Goal: Download file/media

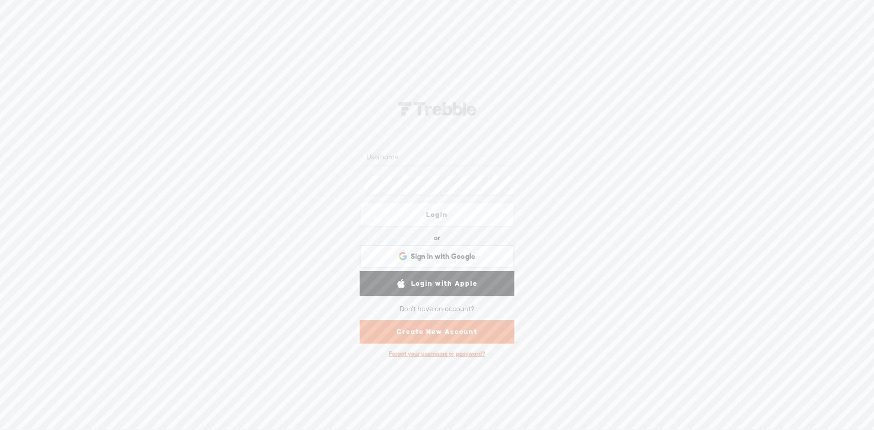
click at [450, 166] on div at bounding box center [437, 157] width 155 height 28
click at [453, 165] on input "text" at bounding box center [439, 157] width 148 height 18
paste input "Cat_Griffin"
type input "Cat_Griffin"
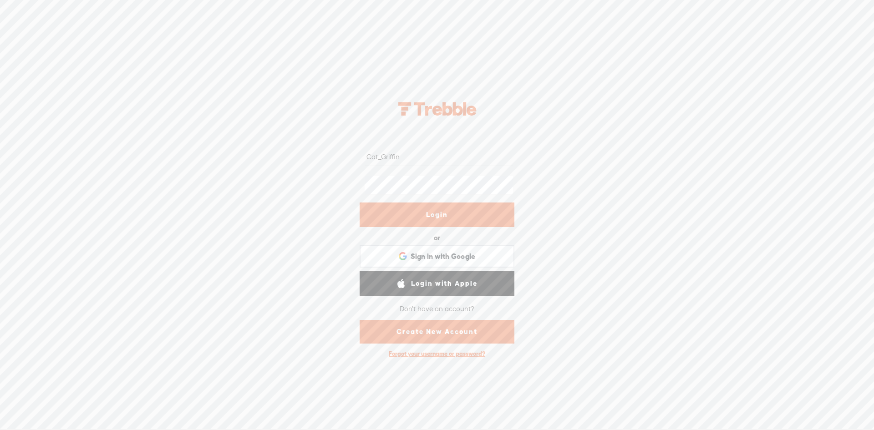
click at [431, 203] on form "Cat_Griffin Login or Login with Facebook Sign in with Google Sign in with Googl…" at bounding box center [437, 243] width 182 height 237
click at [432, 206] on link "Login" at bounding box center [437, 215] width 155 height 25
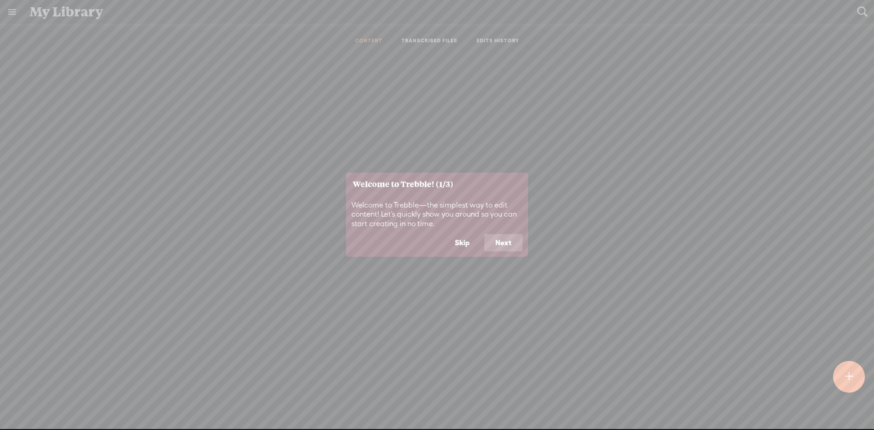
click at [462, 240] on button "Skip" at bounding box center [462, 243] width 37 height 17
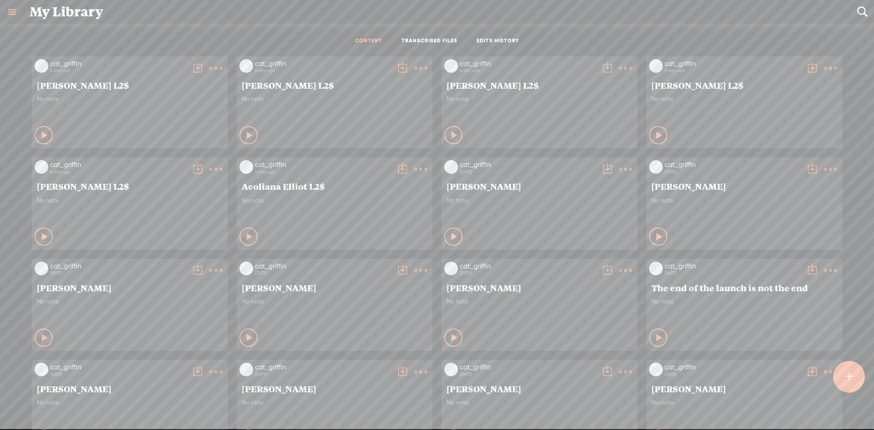
click at [216, 72] on div "cat_griffin a day ago Amy Ayres L2$ No note Play Content" at bounding box center [130, 102] width 196 height 92
click at [212, 71] on t at bounding box center [215, 68] width 13 height 13
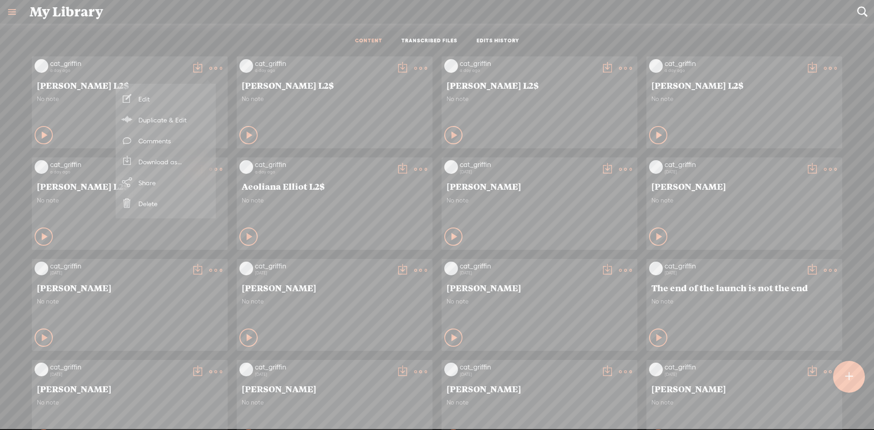
click at [189, 155] on link "Download as..." at bounding box center [165, 161] width 91 height 21
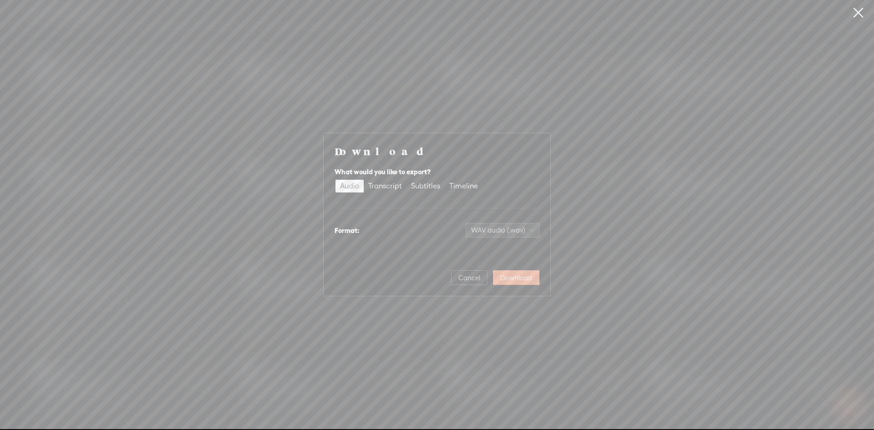
click at [495, 275] on button "Download" at bounding box center [516, 277] width 46 height 15
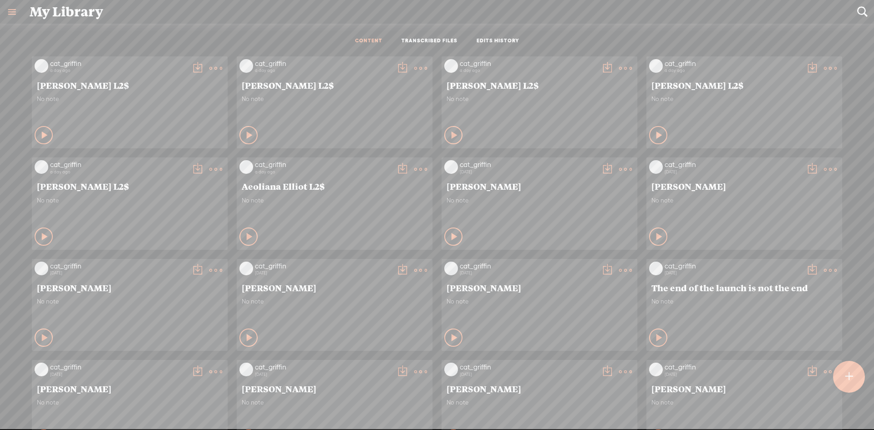
click at [222, 63] on t at bounding box center [215, 68] width 13 height 13
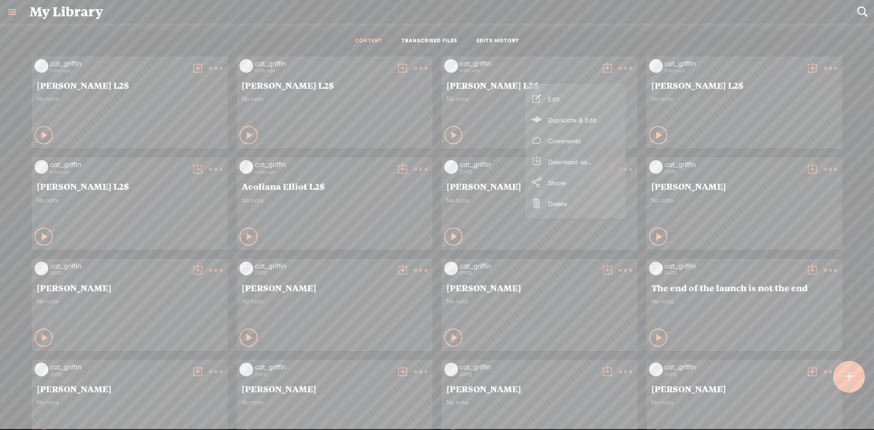
click at [600, 162] on link "Download as..." at bounding box center [575, 161] width 91 height 21
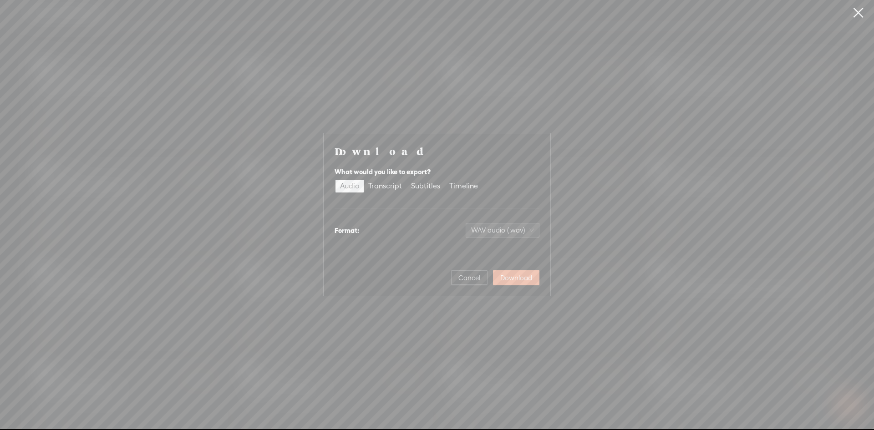
click at [514, 280] on span "Download" at bounding box center [516, 278] width 32 height 9
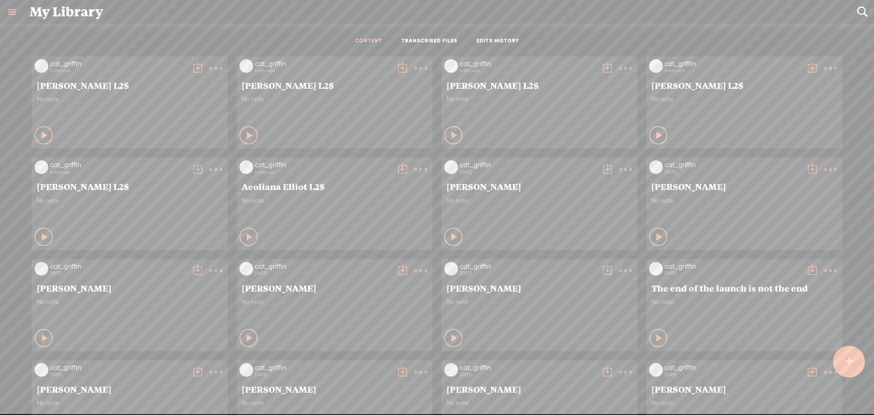
click at [222, 71] on t at bounding box center [215, 68] width 13 height 13
click at [222, 69] on t at bounding box center [215, 68] width 13 height 13
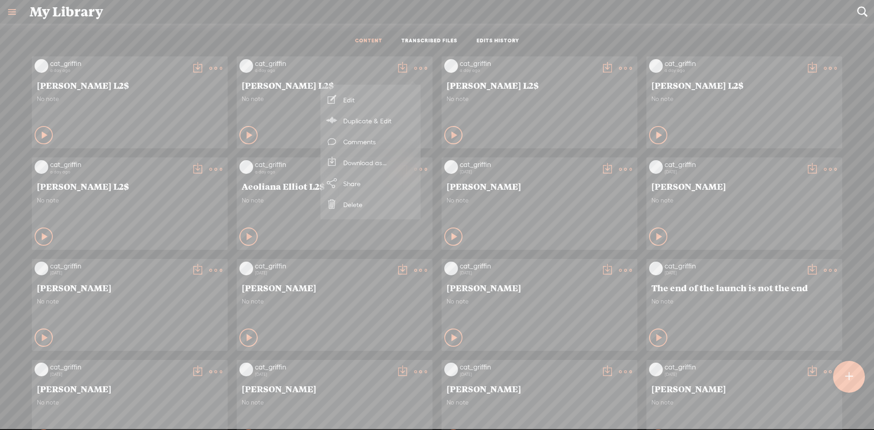
click at [389, 173] on link "Download as..." at bounding box center [370, 162] width 91 height 21
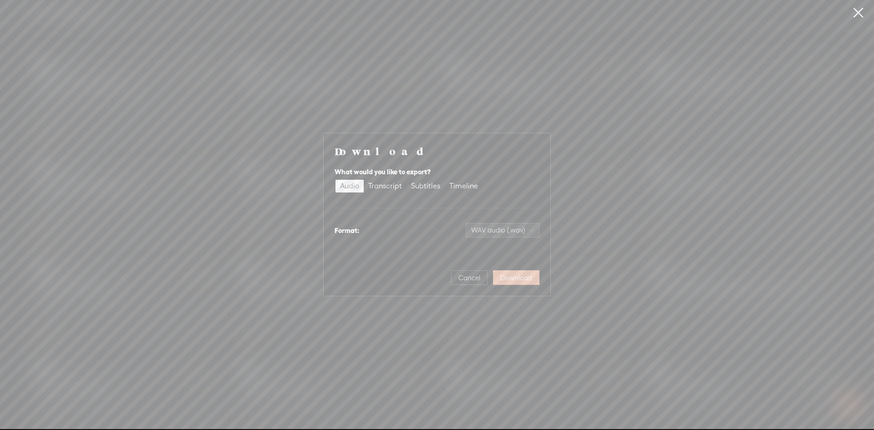
click at [517, 283] on button "Download" at bounding box center [516, 277] width 46 height 15
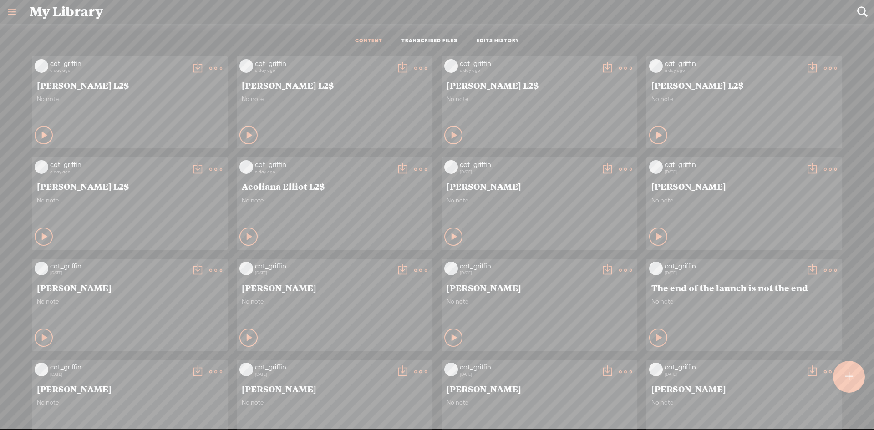
click at [222, 62] on t at bounding box center [215, 68] width 13 height 13
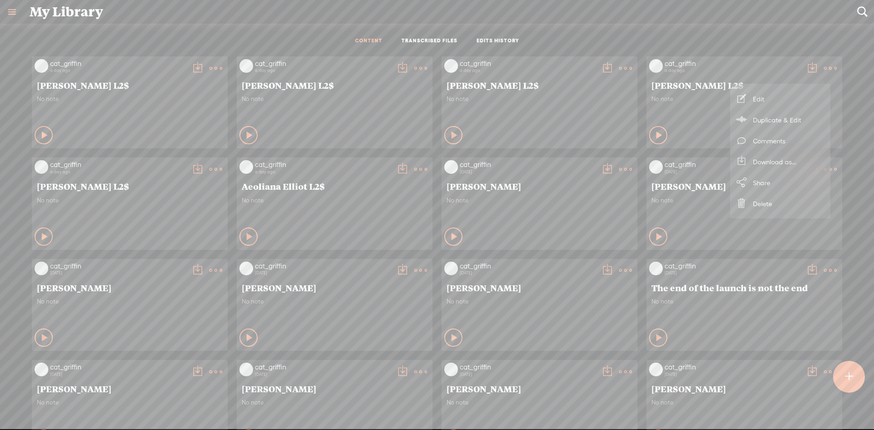
click at [796, 166] on link "Download as..." at bounding box center [780, 161] width 91 height 21
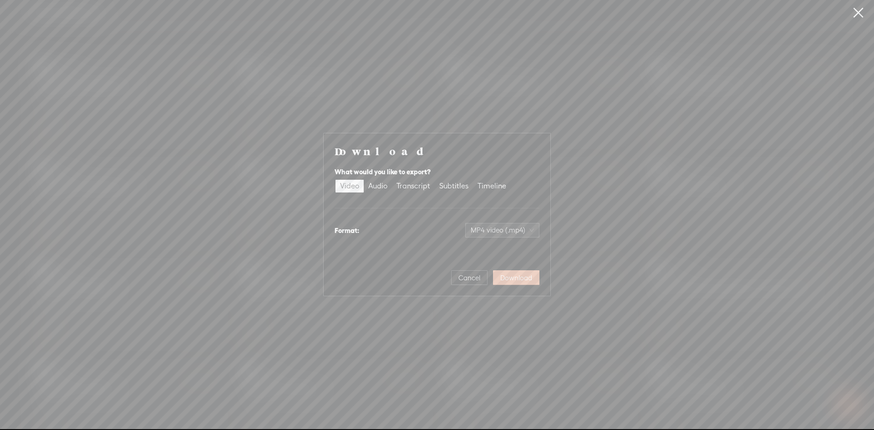
drag, startPoint x: 510, startPoint y: 228, endPoint x: 525, endPoint y: 276, distance: 50.3
click at [509, 228] on span "MP4 video (.mp4)" at bounding box center [502, 231] width 63 height 14
click at [525, 276] on span "Download" at bounding box center [516, 278] width 32 height 9
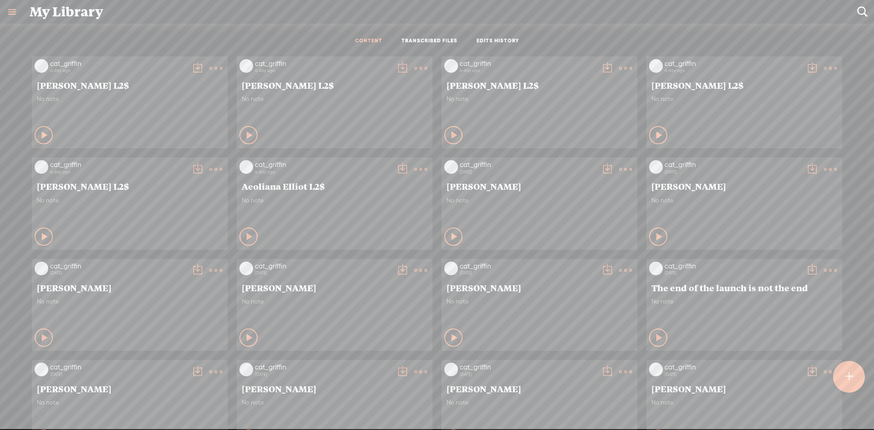
click at [209, 75] on t at bounding box center [215, 68] width 13 height 13
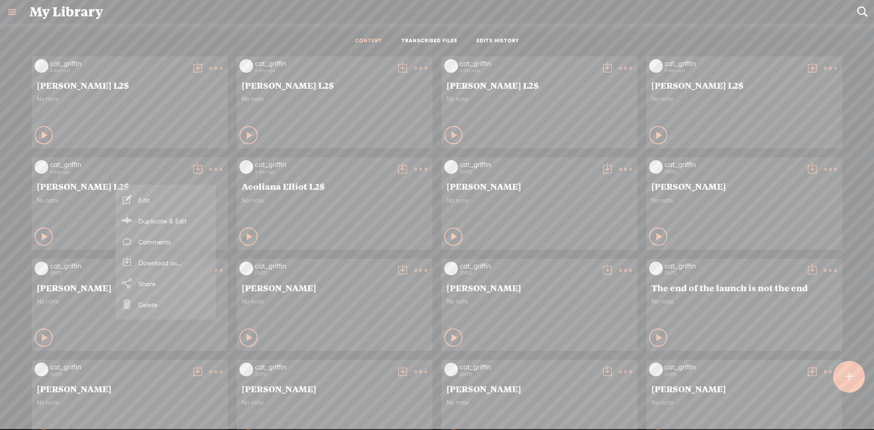
click at [203, 272] on link "Download as..." at bounding box center [165, 262] width 91 height 21
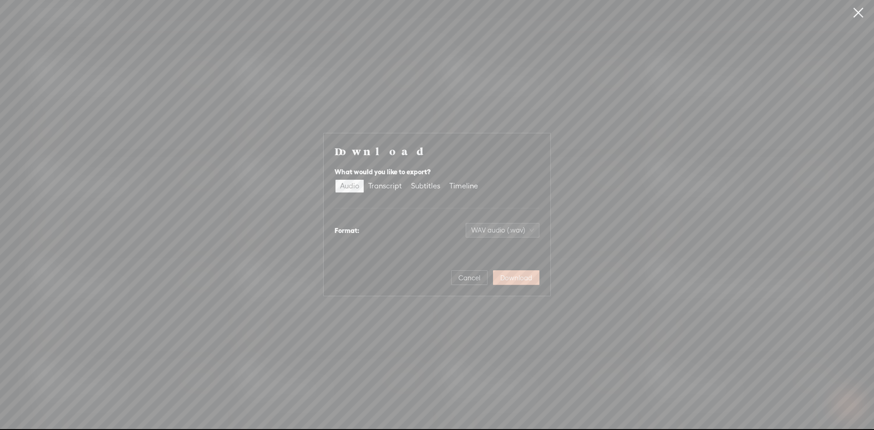
click at [511, 277] on span "Download" at bounding box center [516, 278] width 32 height 9
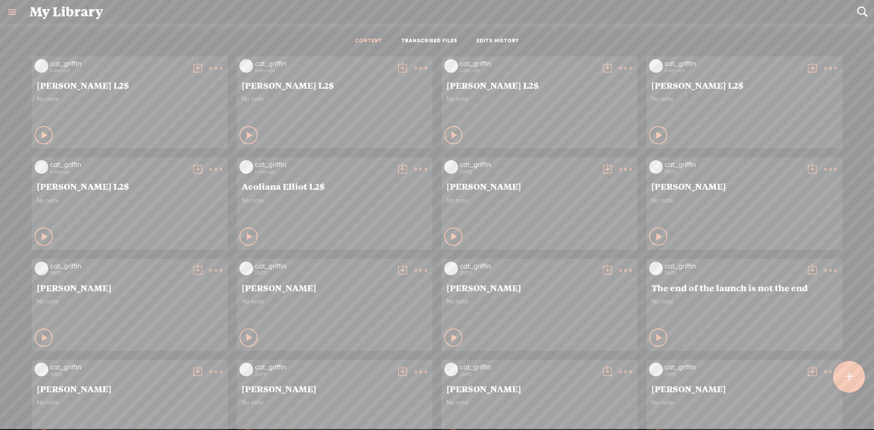
click at [222, 75] on t at bounding box center [215, 68] width 13 height 13
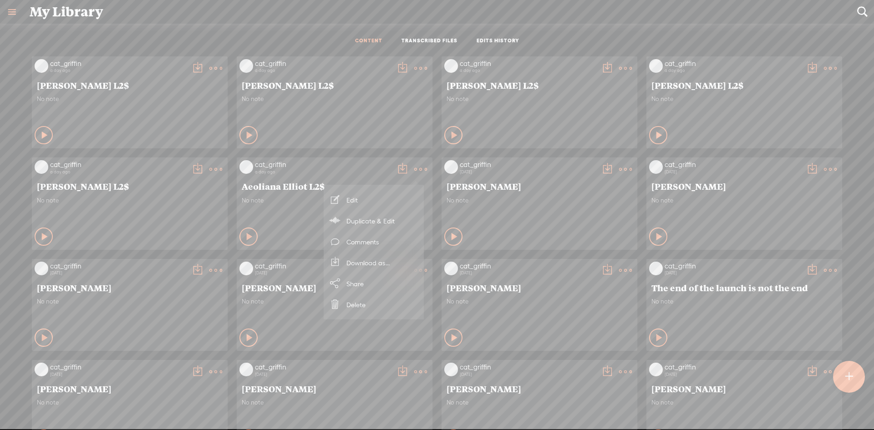
click at [395, 270] on link "Download as..." at bounding box center [373, 262] width 91 height 21
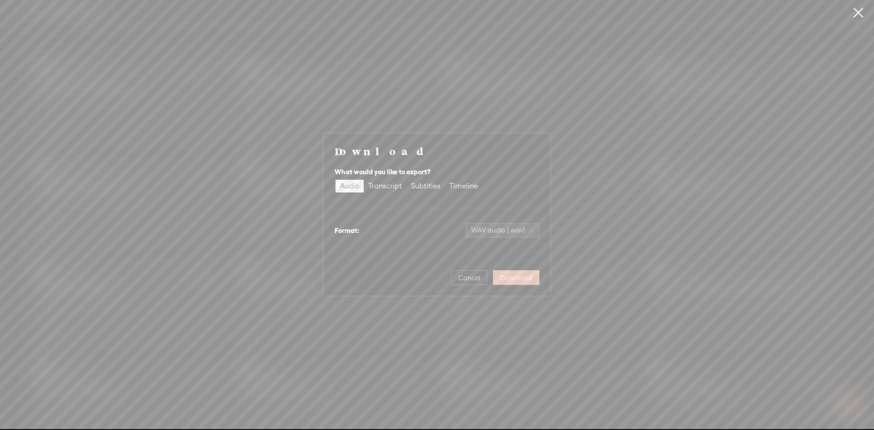
click at [515, 277] on span "Download" at bounding box center [516, 278] width 32 height 9
